Goal: Task Accomplishment & Management: Manage account settings

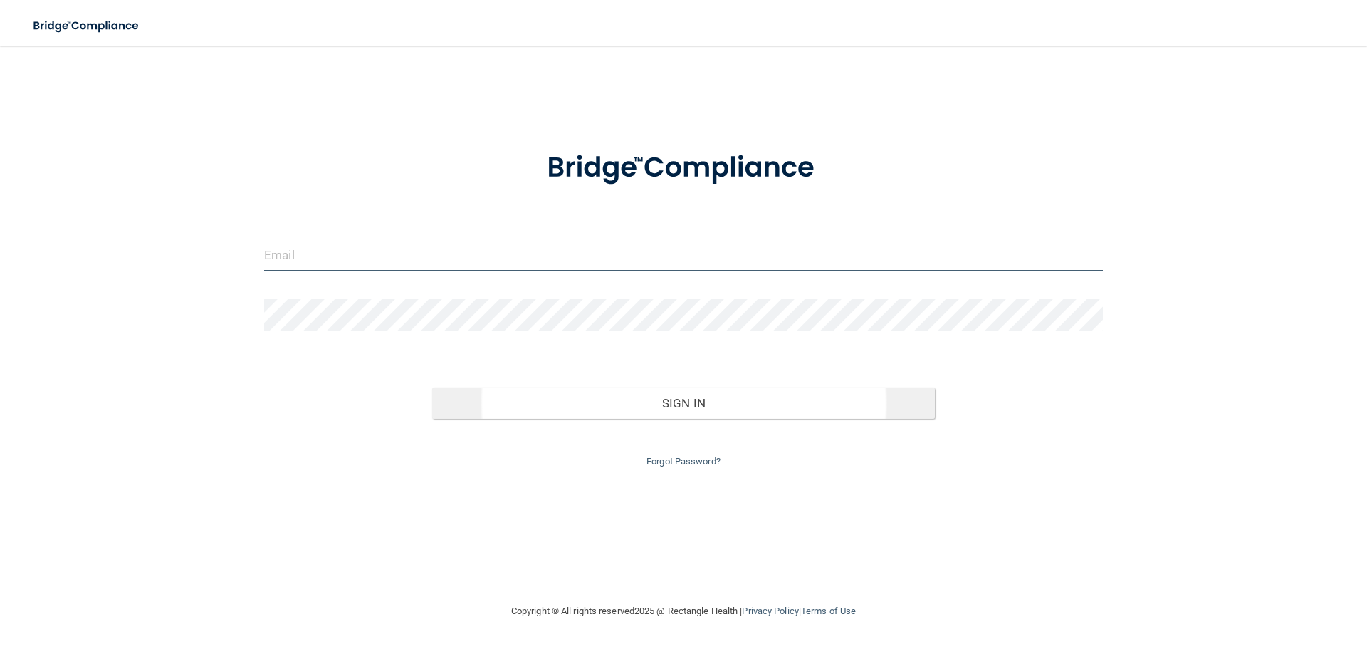
type input "[PERSON_NAME][EMAIL_ADDRESS][DOMAIN_NAME]"
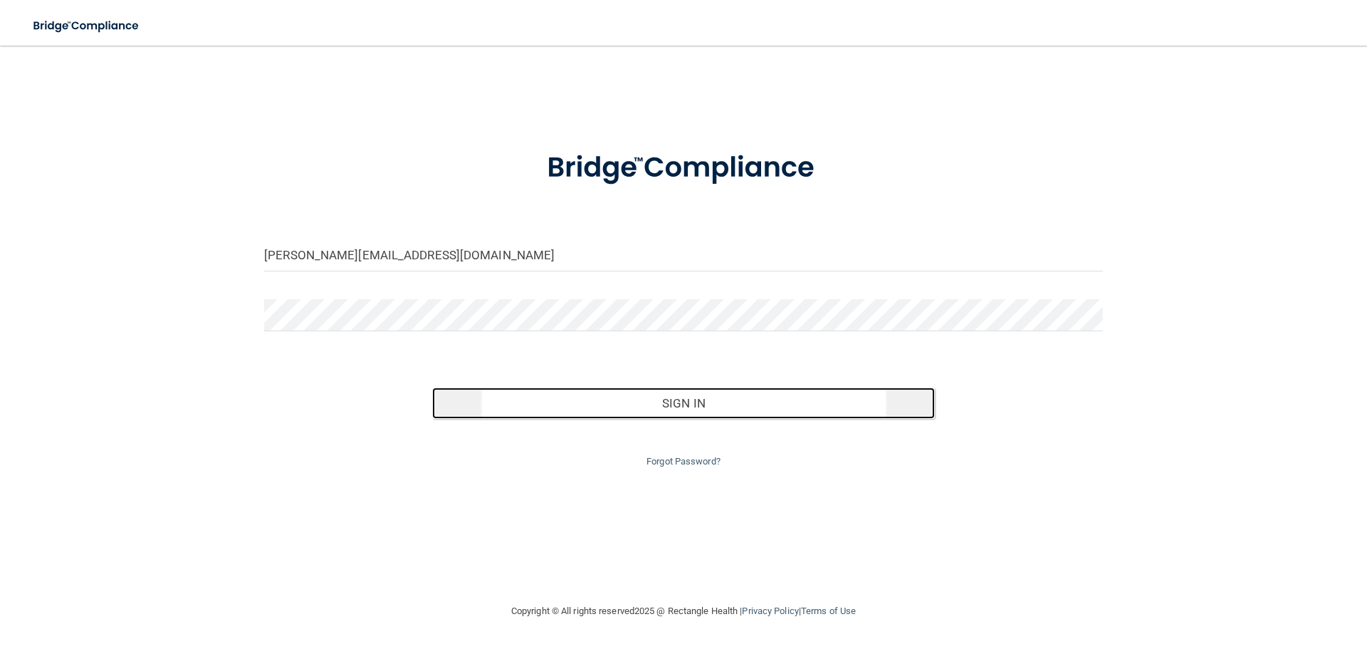
click at [647, 392] on button "Sign In" at bounding box center [683, 402] width 503 height 31
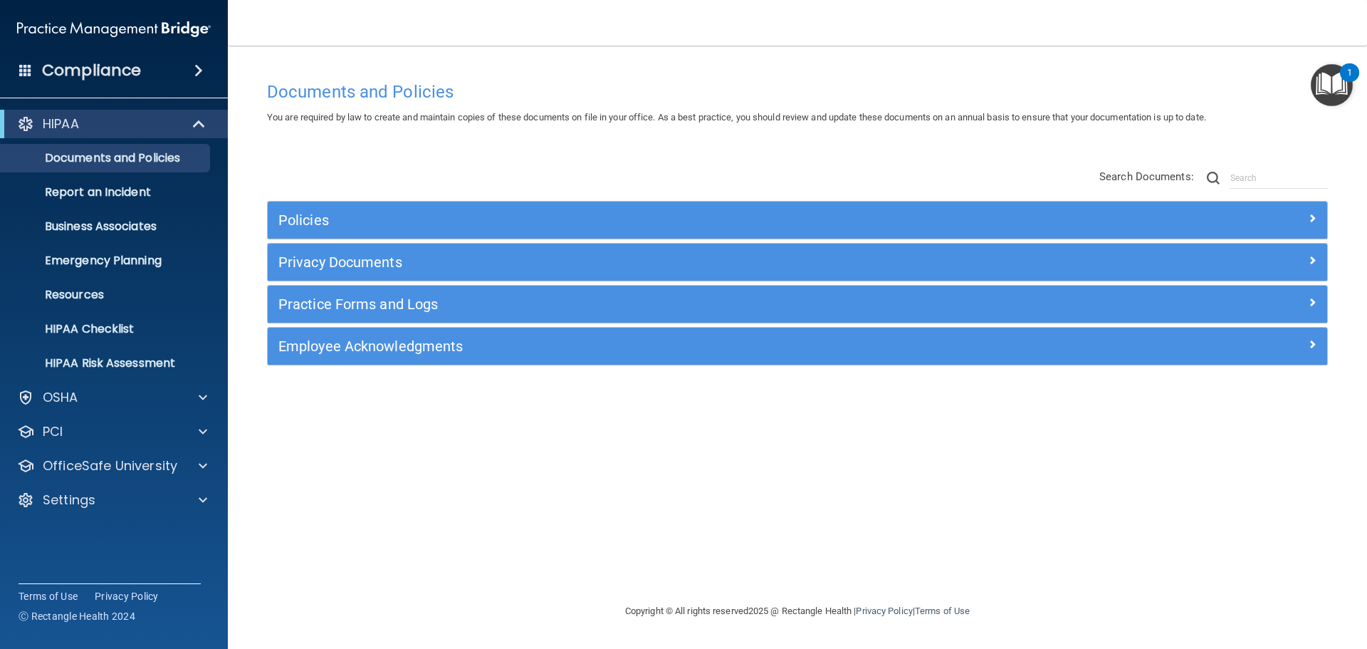
click at [70, 71] on h4 "Compliance" at bounding box center [91, 71] width 99 height 20
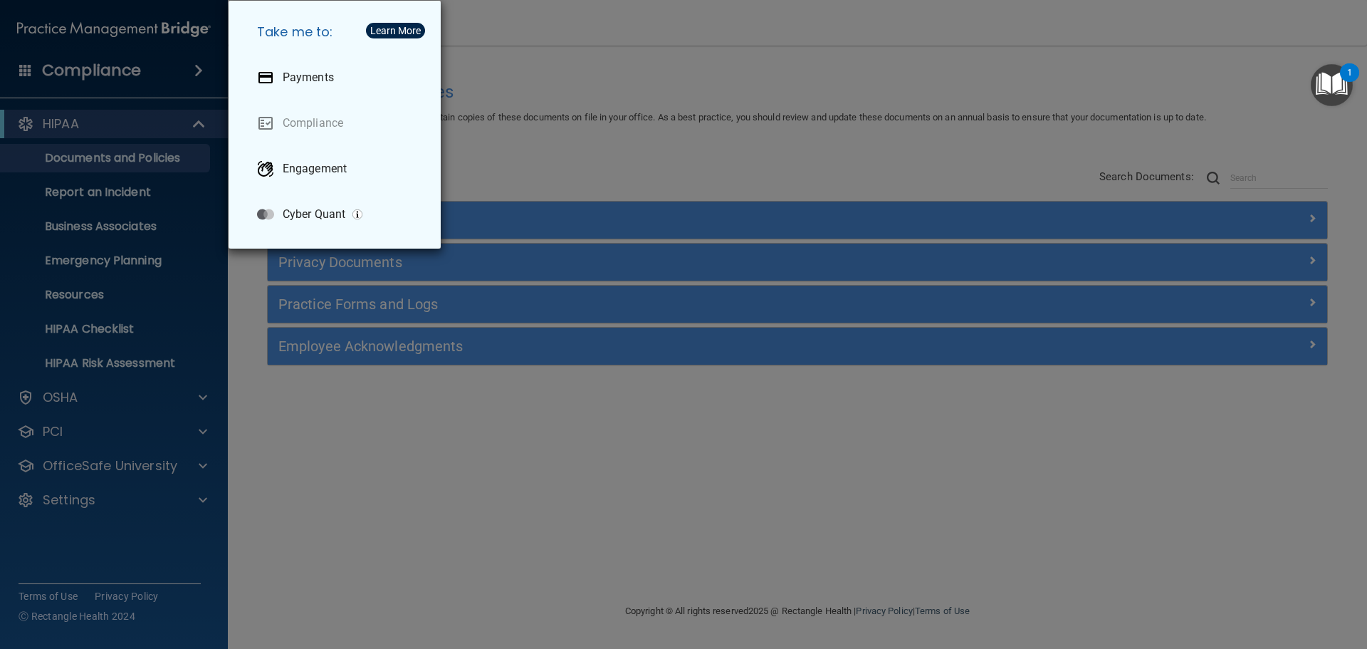
click at [81, 70] on div "Take me to: Payments Compliance Engagement Cyber Quant" at bounding box center [683, 324] width 1367 height 649
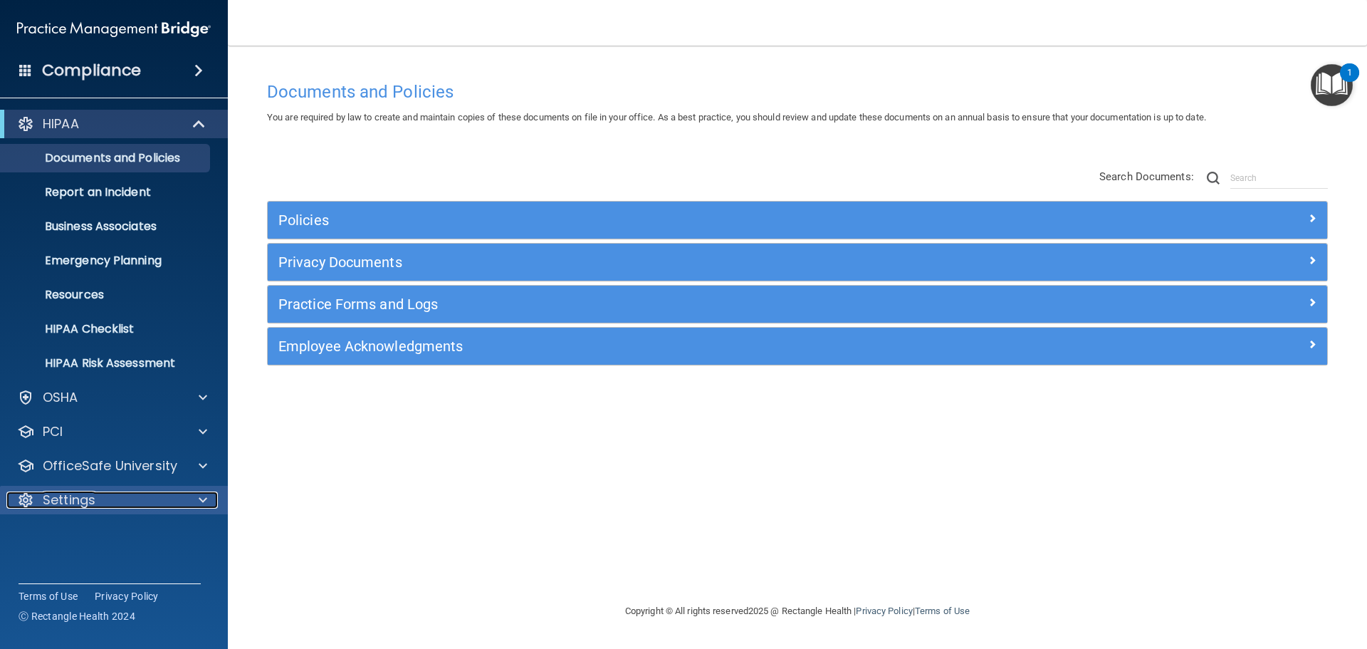
click at [63, 496] on p "Settings" at bounding box center [69, 499] width 53 height 17
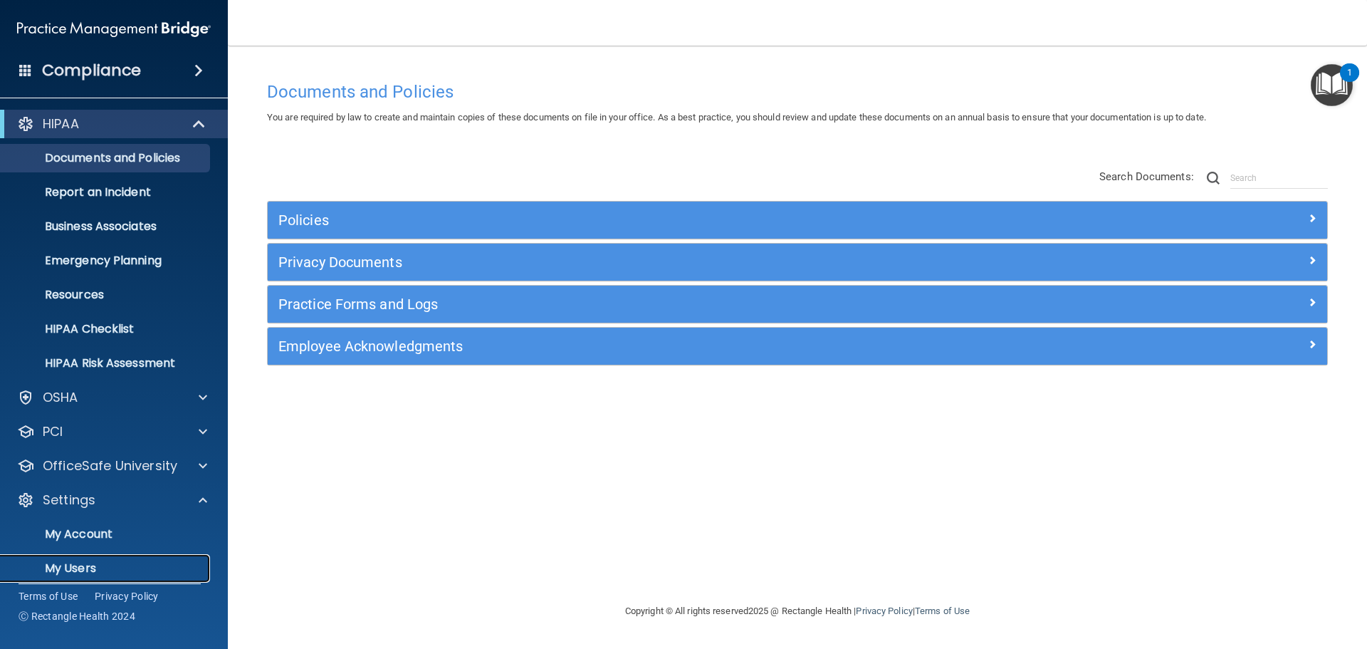
click at [70, 563] on p "My Users" at bounding box center [106, 568] width 194 height 14
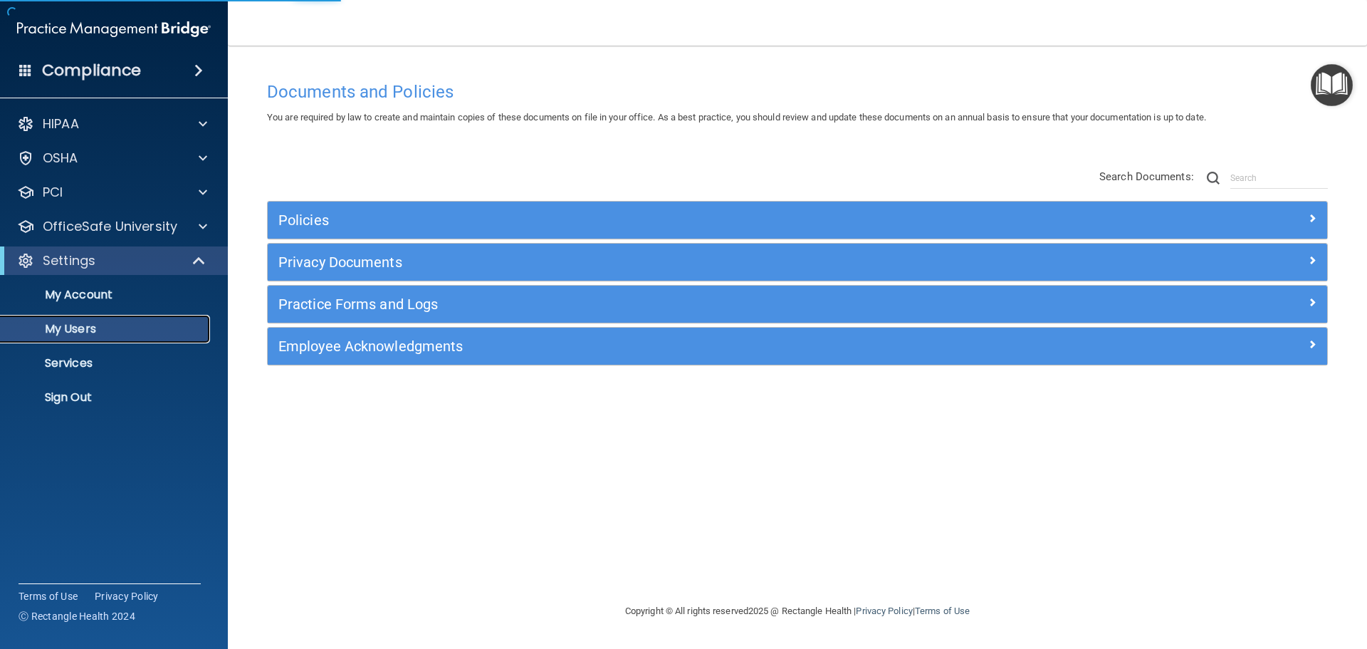
click at [73, 332] on p "My Users" at bounding box center [106, 329] width 194 height 14
select select "20"
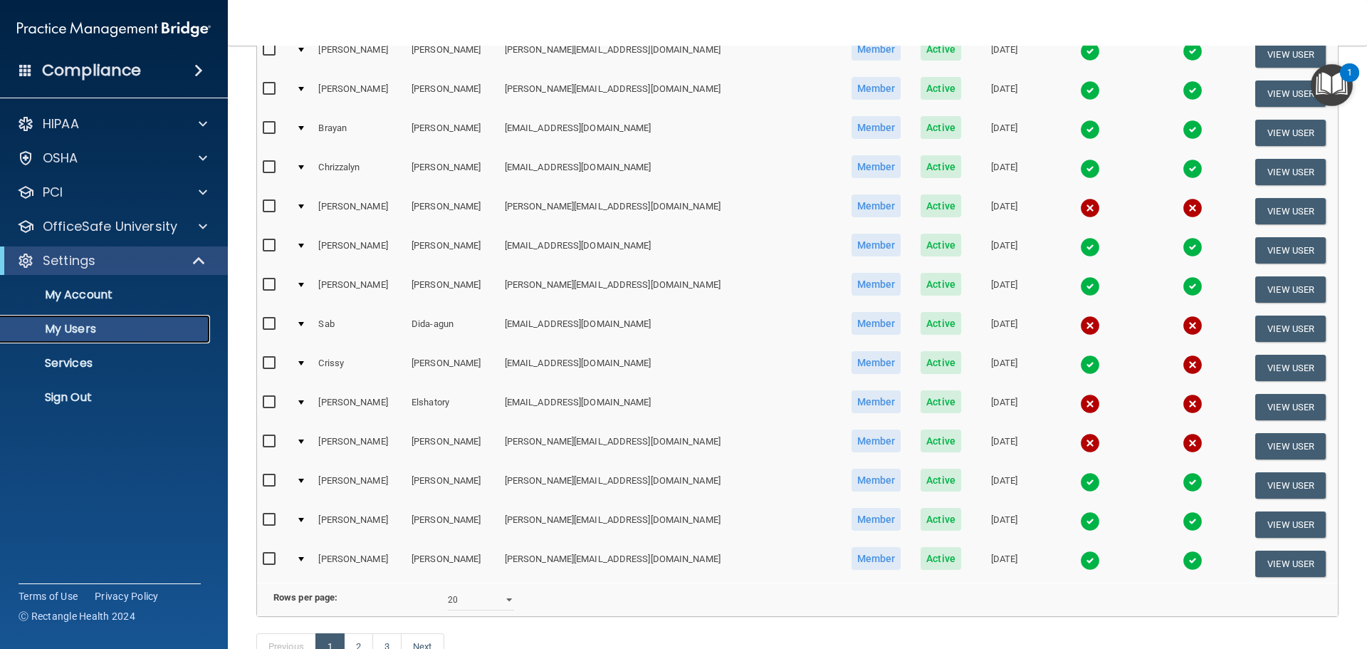
scroll to position [530, 0]
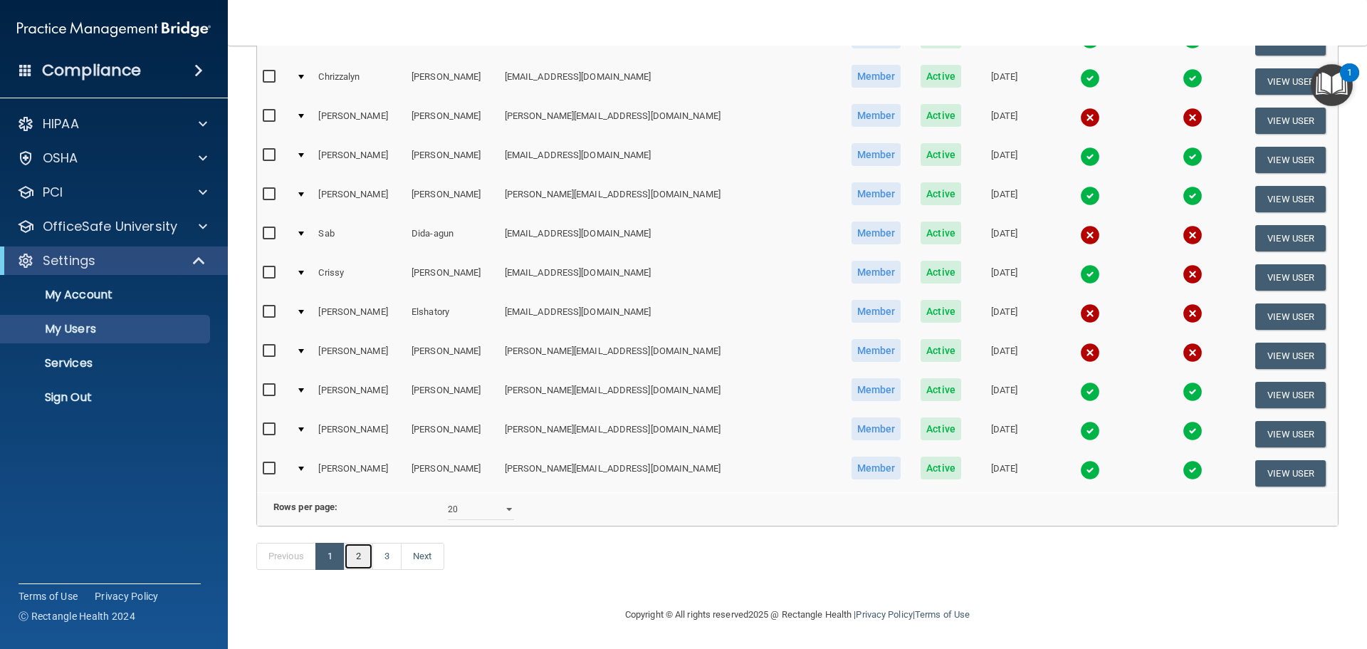
click at [357, 551] on link "2" at bounding box center [358, 556] width 29 height 27
select select "20"
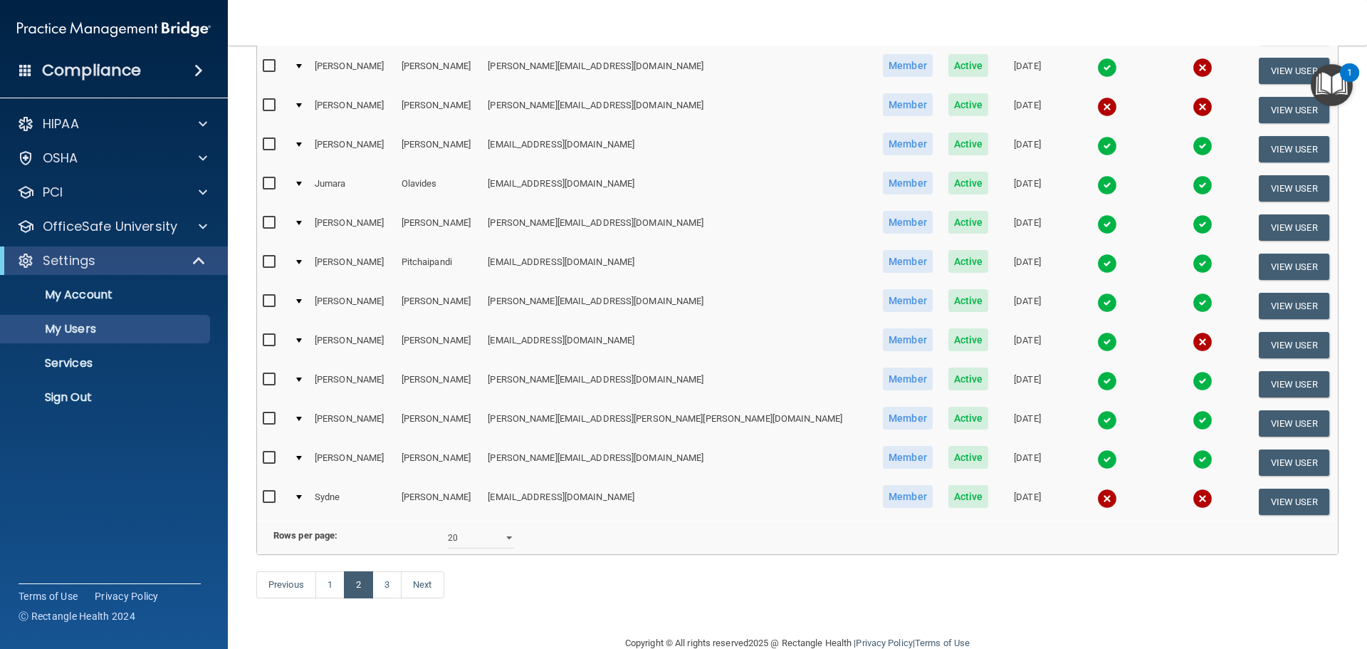
scroll to position [498, 0]
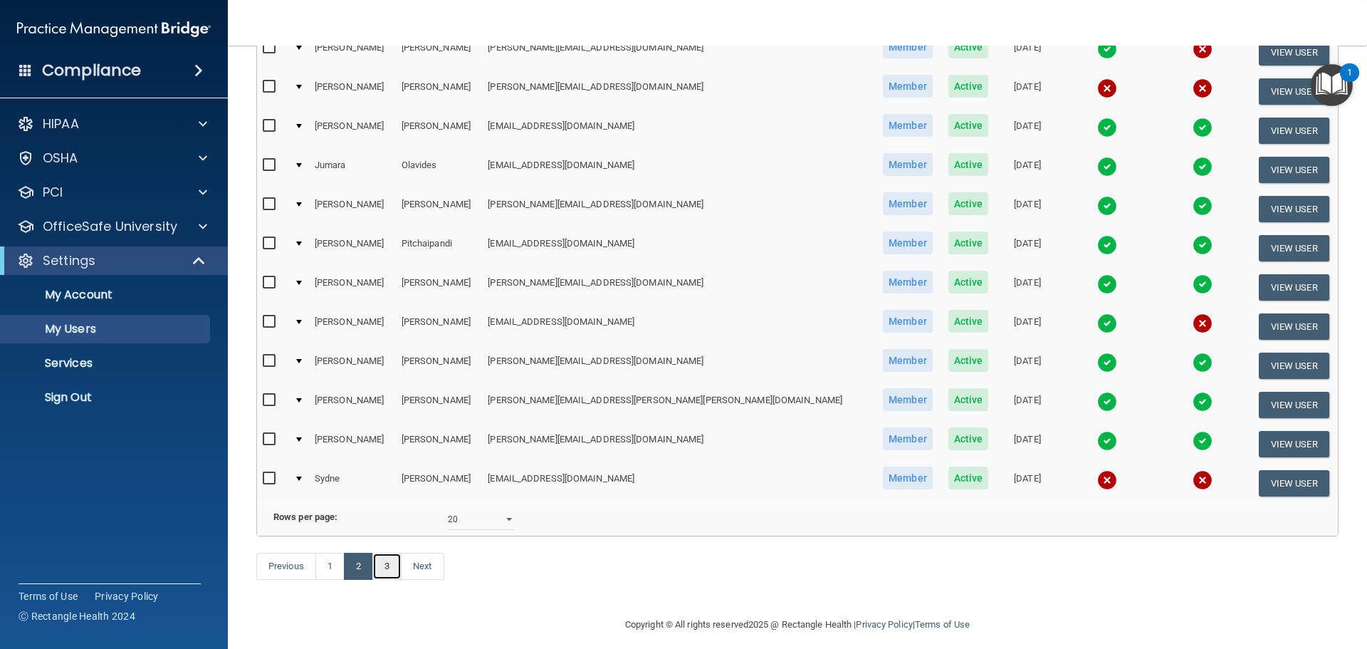
click at [397, 580] on link "3" at bounding box center [386, 565] width 29 height 27
select select "20"
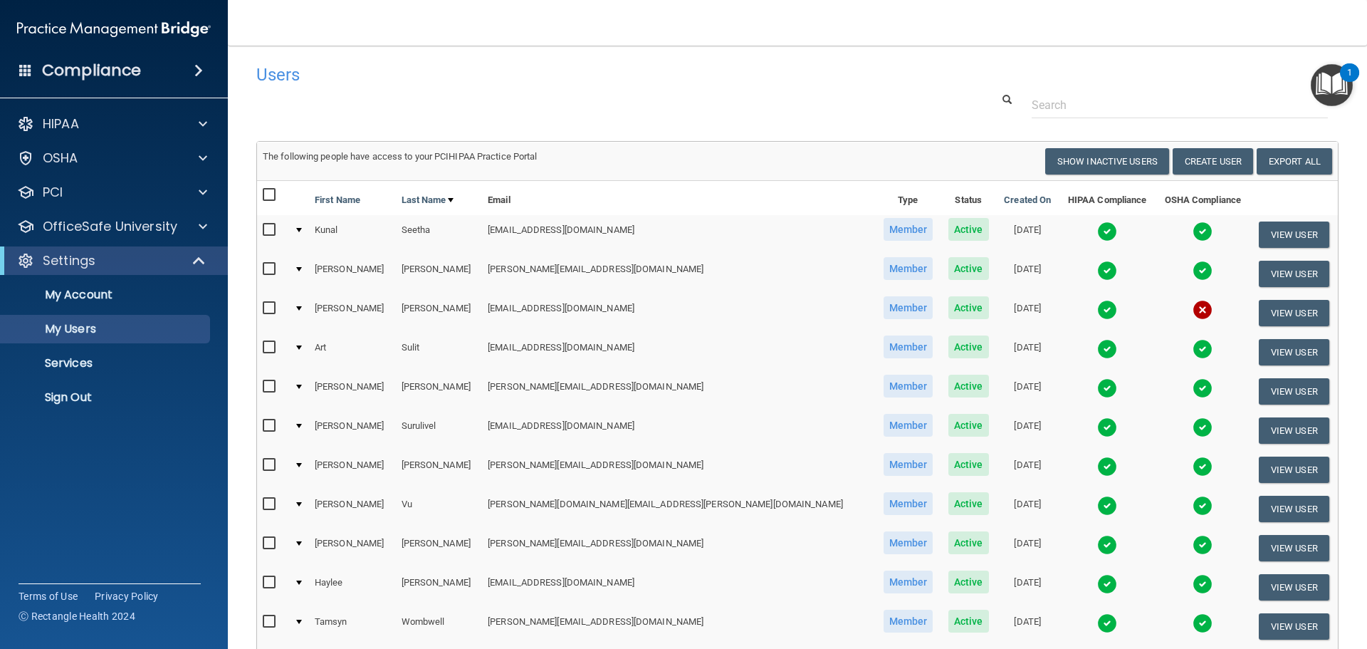
scroll to position [216, 0]
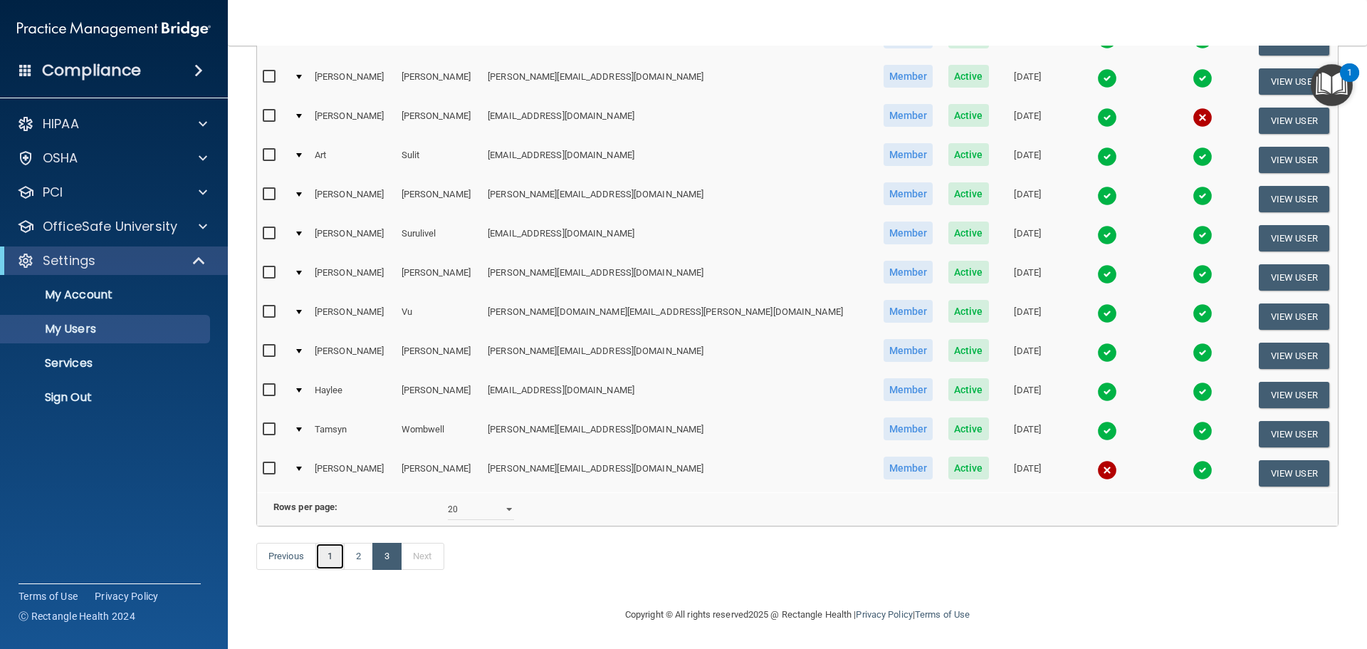
click at [332, 557] on link "1" at bounding box center [329, 556] width 29 height 27
select select "20"
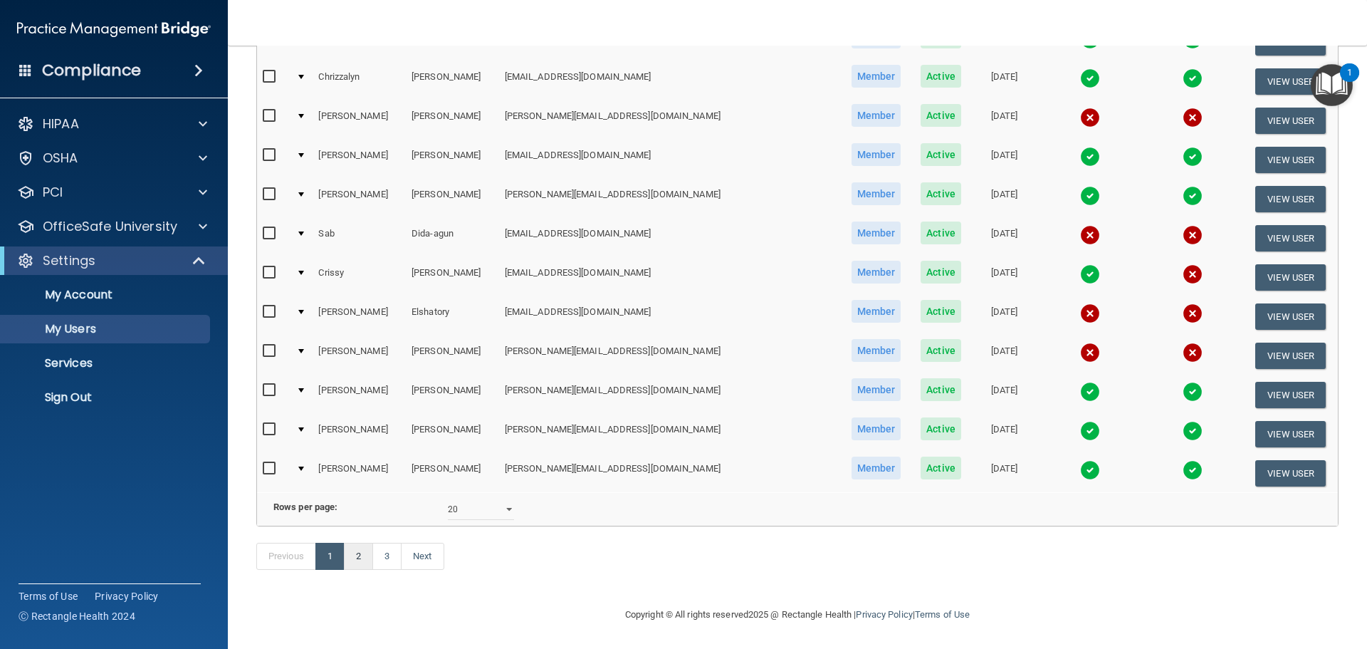
scroll to position [530, 0]
click at [366, 547] on link "2" at bounding box center [358, 556] width 29 height 27
select select "20"
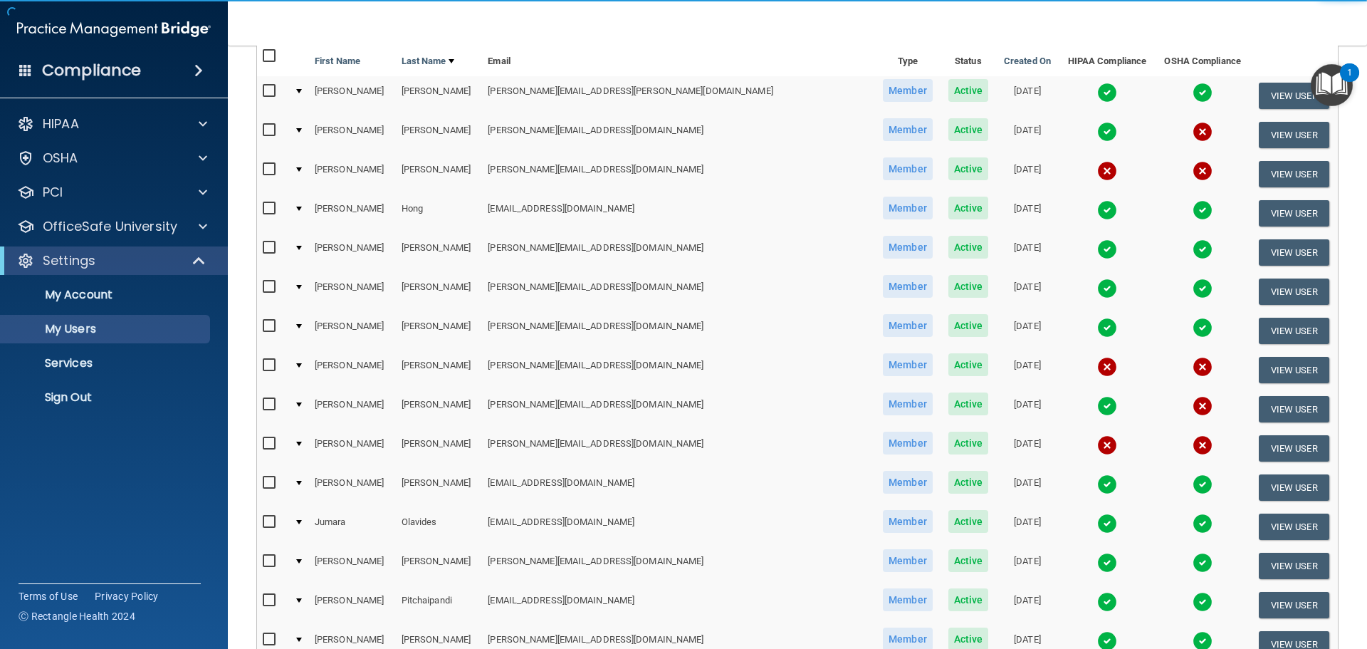
scroll to position [142, 0]
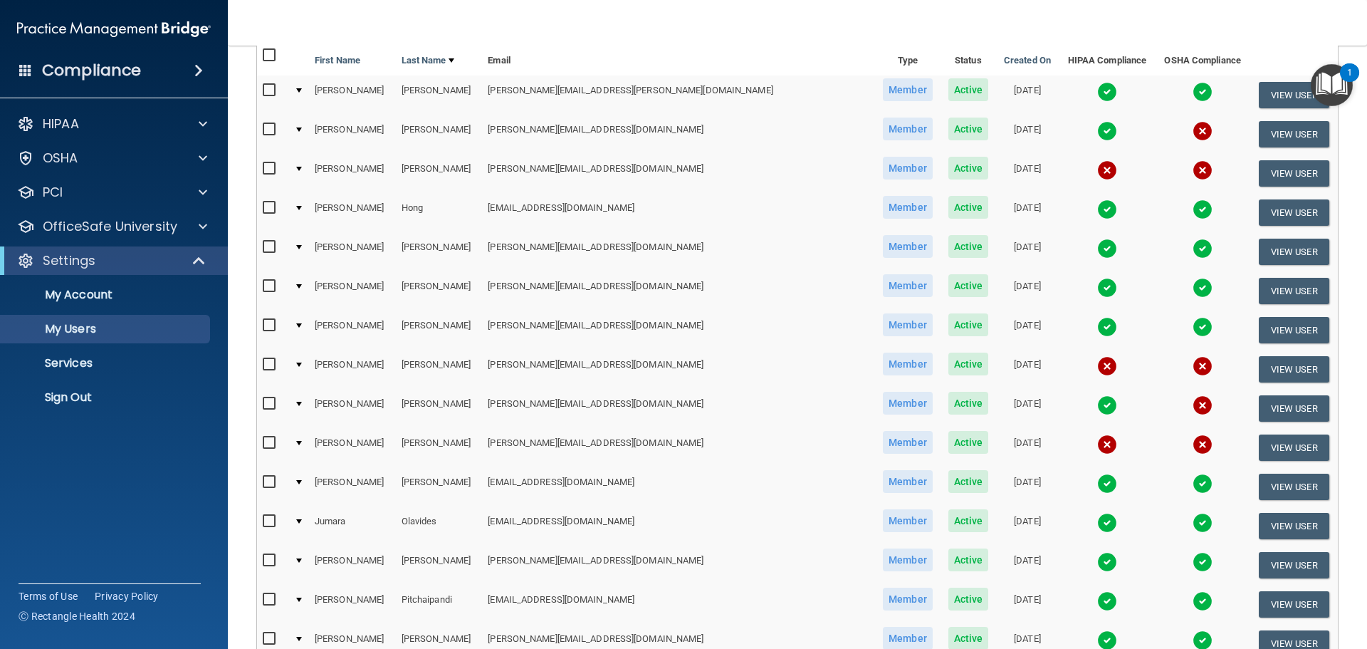
click at [370, 401] on td "[PERSON_NAME]" at bounding box center [352, 408] width 87 height 39
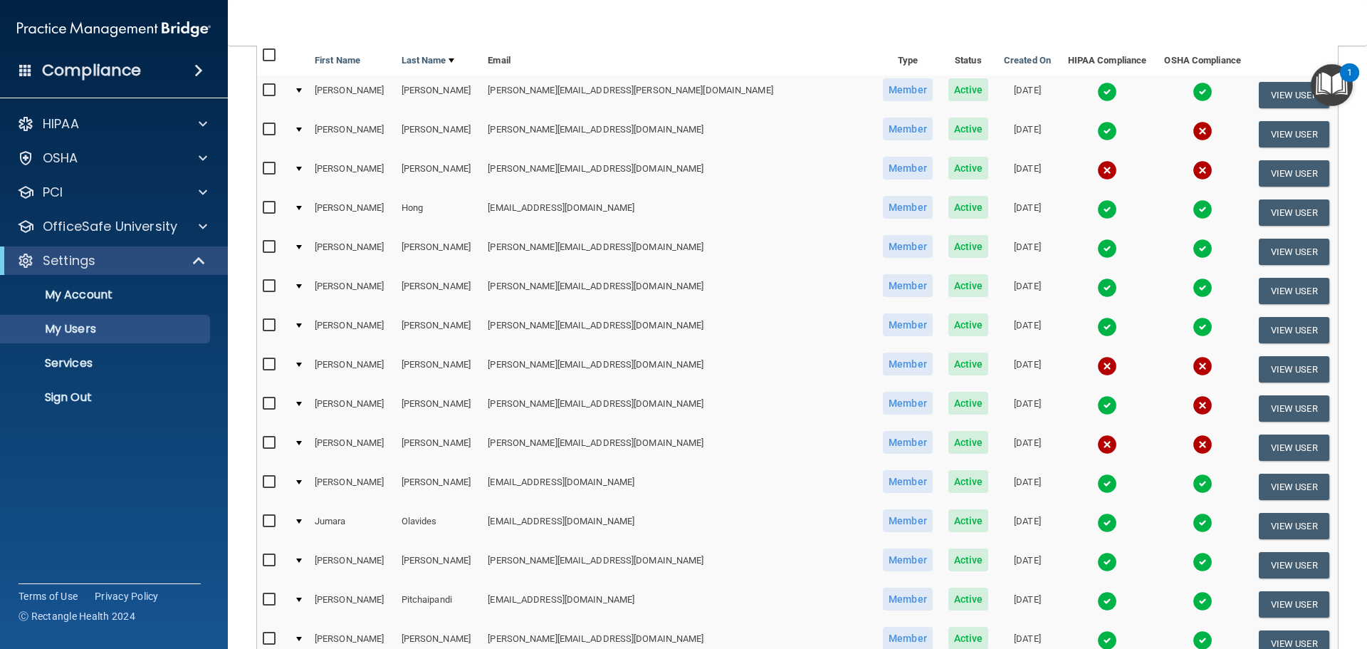
click at [370, 401] on td "[PERSON_NAME]" at bounding box center [352, 408] width 87 height 39
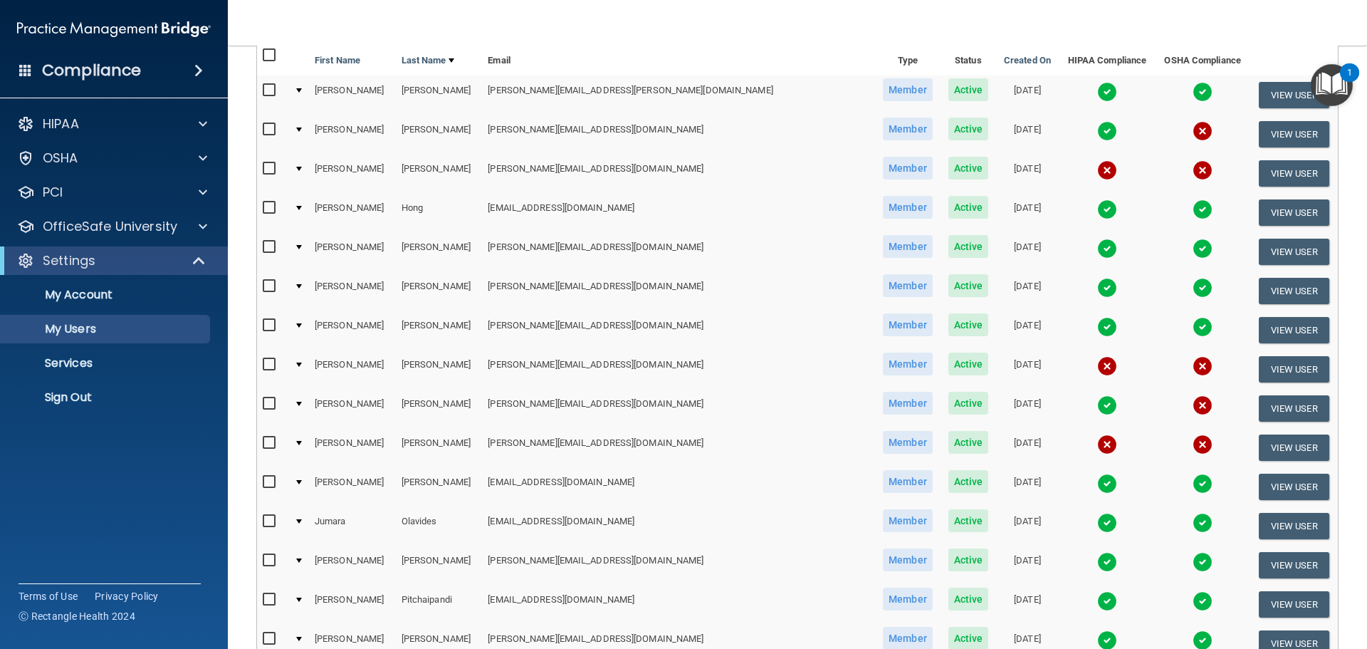
click at [370, 401] on td "[PERSON_NAME]" at bounding box center [352, 408] width 87 height 39
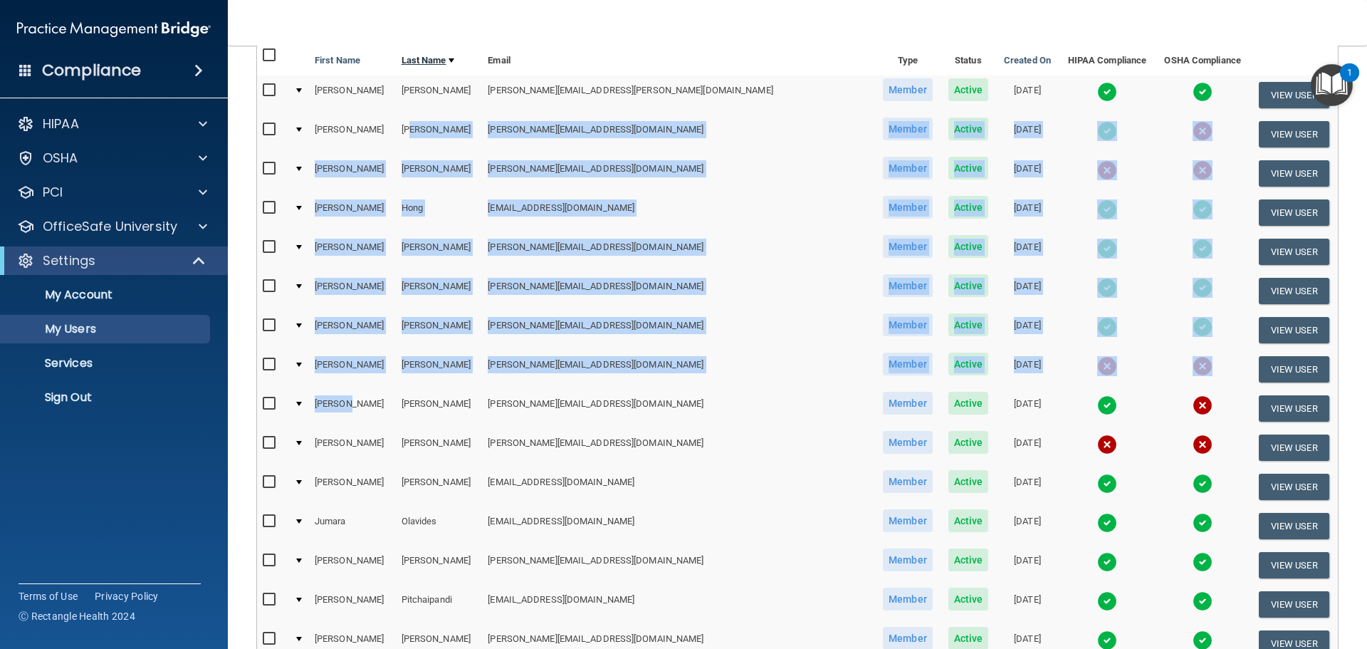
scroll to position [0, 0]
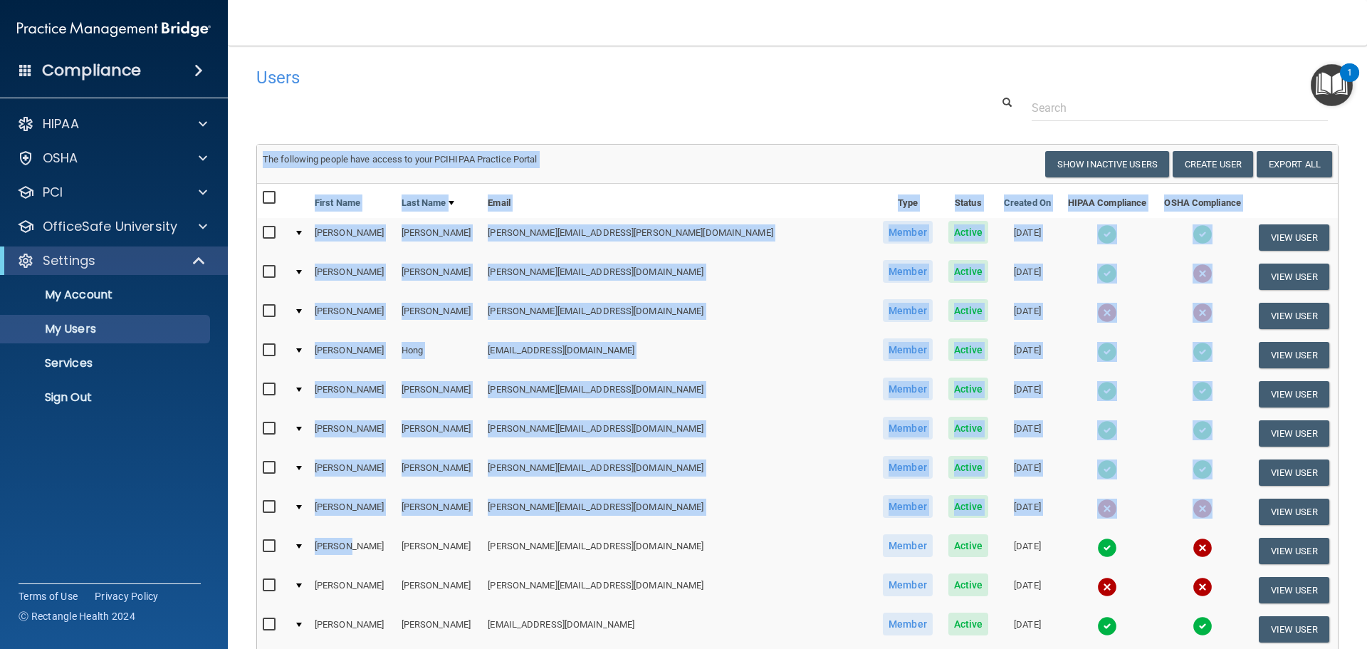
drag, startPoint x: 370, startPoint y: 401, endPoint x: 716, endPoint y: 156, distance: 423.9
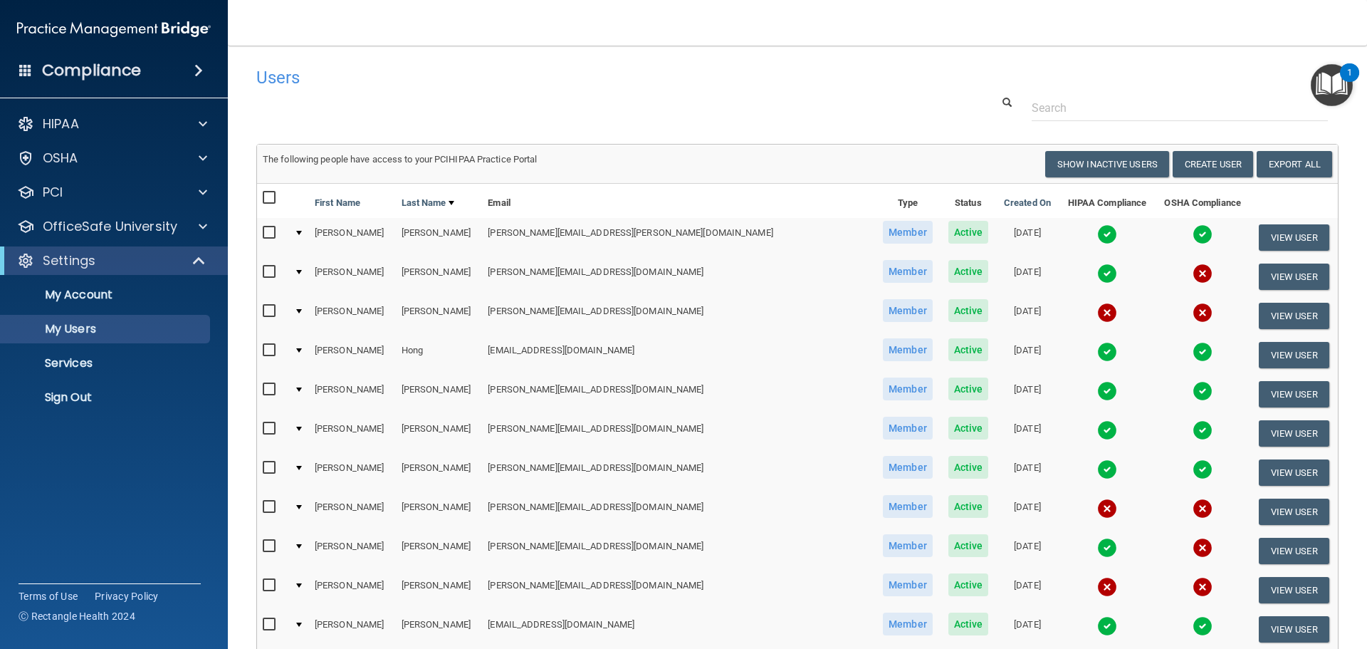
click at [679, 109] on div at bounding box center [798, 108] width 1104 height 26
